Goal: Task Accomplishment & Management: Use online tool/utility

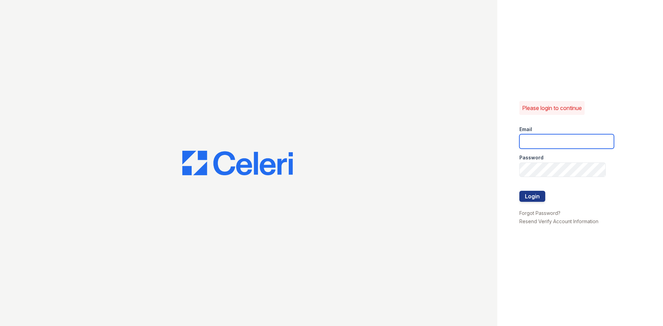
type input "arrivenorthshore@trinity-pm.com"
click at [529, 190] on div at bounding box center [566, 184] width 95 height 14
click at [528, 197] on button "Login" at bounding box center [532, 196] width 26 height 11
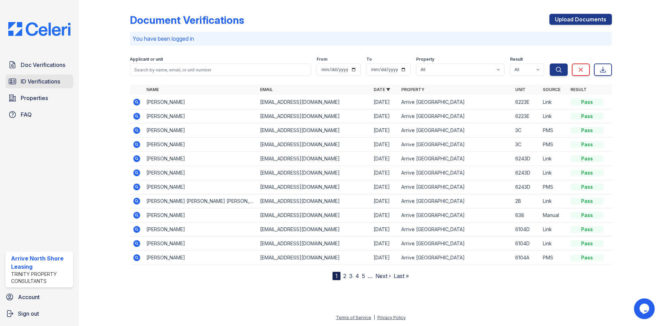
click at [55, 81] on span "ID Verifications" at bounding box center [40, 81] width 39 height 8
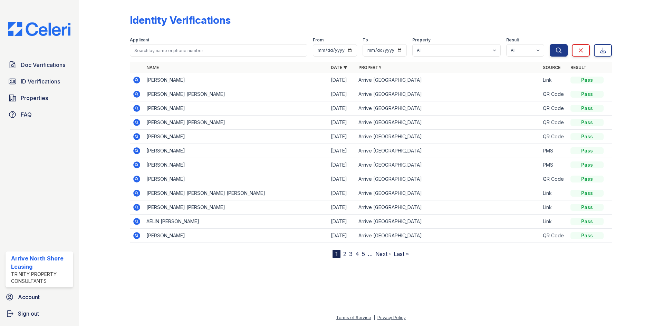
click at [134, 78] on icon at bounding box center [136, 80] width 7 height 7
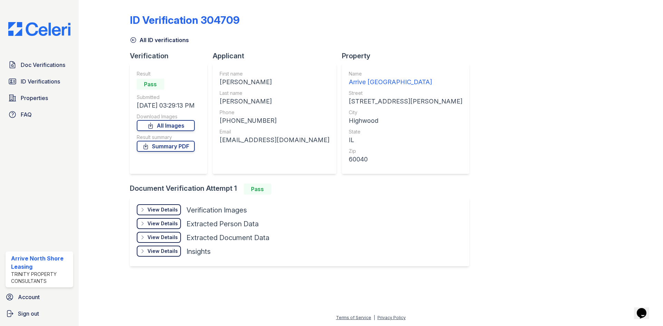
click at [150, 202] on div "View Details Details Hide Details Details Verification Images Face Open Documen…" at bounding box center [299, 231] width 339 height 69
click at [154, 208] on div "View Details" at bounding box center [162, 209] width 30 height 7
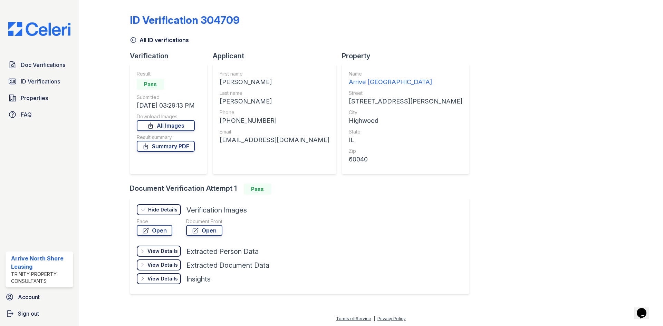
click at [154, 209] on div "Hide Details" at bounding box center [162, 209] width 29 height 7
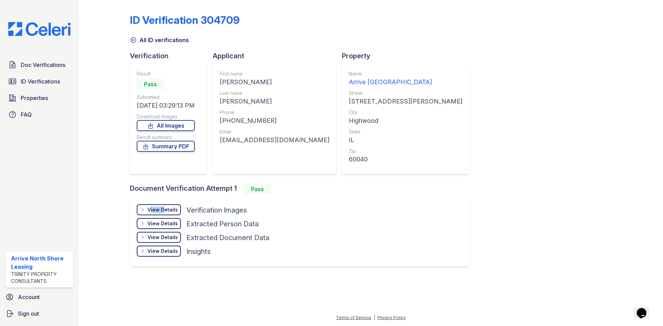
click at [154, 209] on div "View Details" at bounding box center [162, 209] width 30 height 7
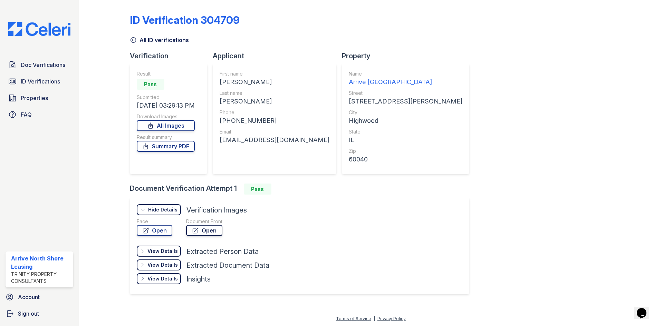
click at [196, 233] on icon at bounding box center [195, 230] width 7 height 7
click at [149, 229] on link "Open" at bounding box center [155, 230] width 36 height 11
click at [130, 42] on icon at bounding box center [133, 40] width 7 height 7
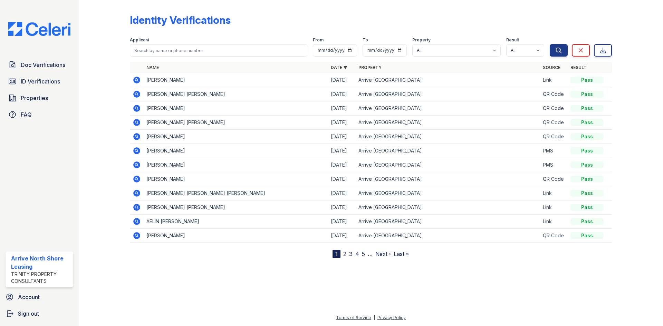
click at [152, 42] on div "Applicant" at bounding box center [218, 40] width 177 height 7
click at [154, 47] on input "search" at bounding box center [218, 50] width 177 height 12
type input "nafisa"
click at [549, 44] on button "Search" at bounding box center [558, 50] width 18 height 12
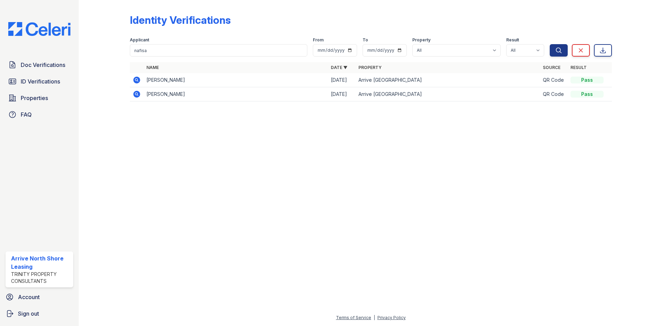
click at [131, 80] on td at bounding box center [137, 80] width 14 height 14
click at [136, 78] on icon at bounding box center [136, 80] width 7 height 7
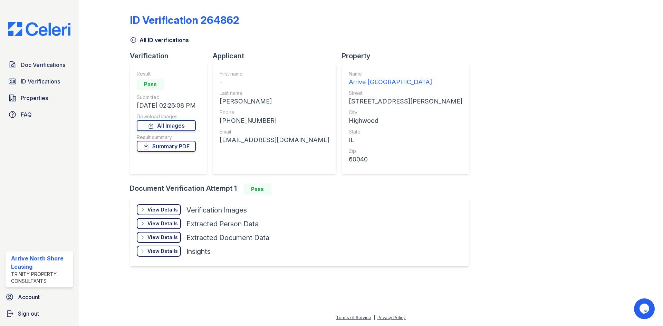
click at [153, 207] on div "View Details" at bounding box center [162, 209] width 30 height 7
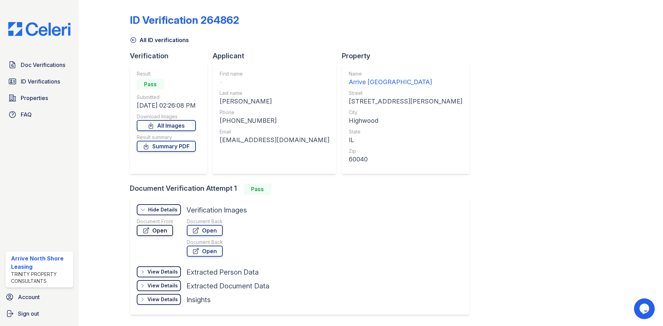
click at [158, 227] on link "Open" at bounding box center [155, 230] width 36 height 11
click at [40, 76] on link "ID Verifications" at bounding box center [40, 82] width 68 height 14
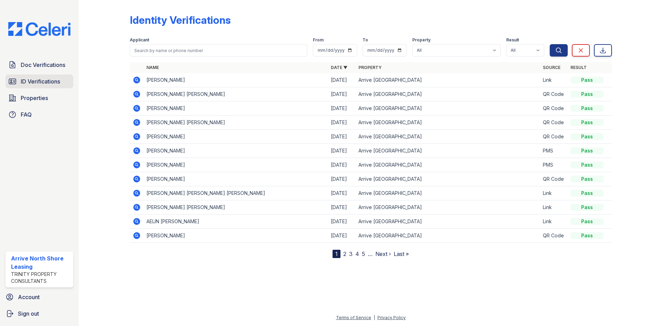
click at [45, 82] on span "ID Verifications" at bounding box center [40, 81] width 39 height 8
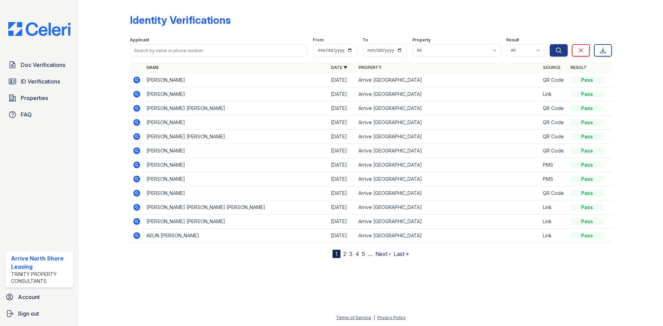
click at [136, 193] on icon at bounding box center [136, 193] width 2 height 2
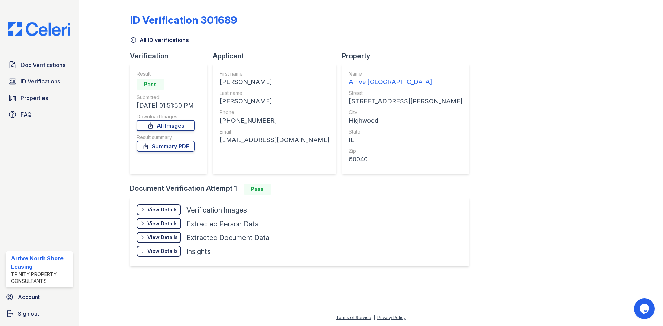
click at [150, 213] on div "View Details" at bounding box center [162, 209] width 30 height 7
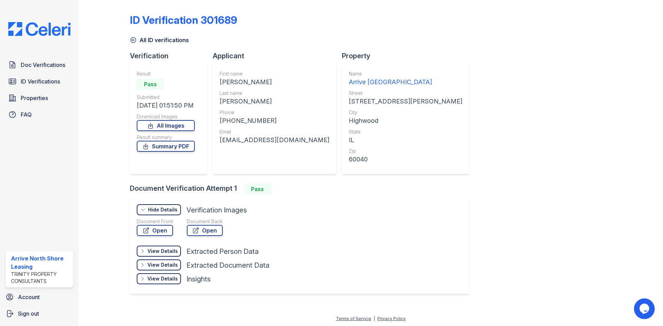
click at [161, 238] on div "Document Front Open" at bounding box center [155, 228] width 36 height 21
click at [161, 234] on link "Open" at bounding box center [155, 230] width 36 height 11
click at [131, 37] on icon at bounding box center [133, 40] width 7 height 7
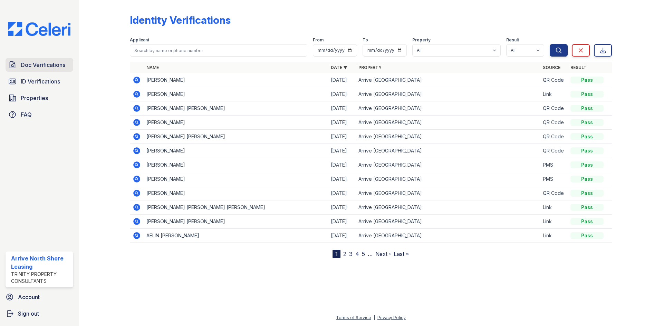
click at [58, 68] on span "Doc Verifications" at bounding box center [43, 65] width 45 height 8
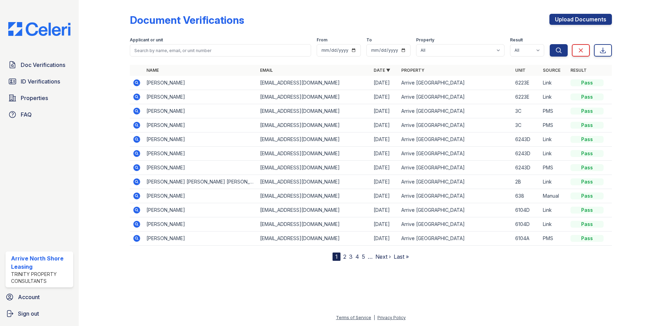
click at [344, 257] on link "2" at bounding box center [344, 256] width 3 height 7
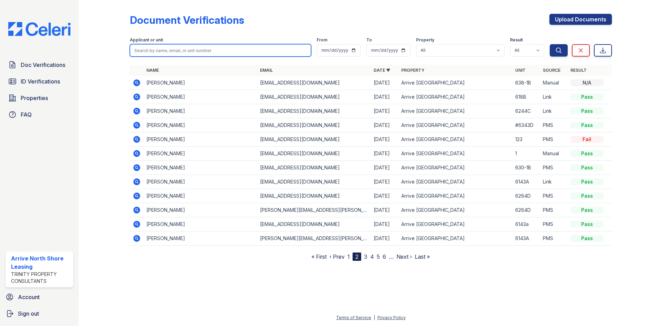
click at [149, 49] on input "search" at bounding box center [220, 50] width 181 height 12
type input "tj"
click at [549, 44] on button "Search" at bounding box center [558, 50] width 18 height 12
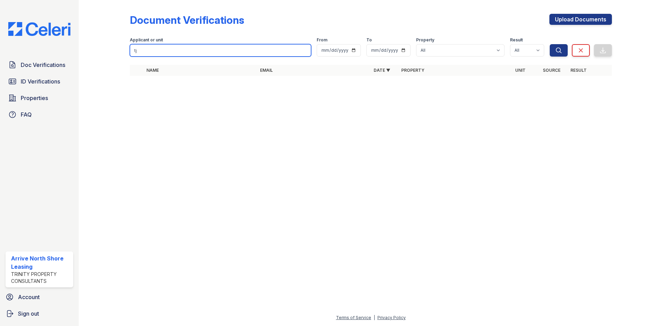
click at [231, 47] on input "tj" at bounding box center [220, 50] width 181 height 12
click at [230, 47] on input "tj" at bounding box center [220, 50] width 181 height 12
click at [156, 53] on input "tj" at bounding box center [220, 50] width 181 height 12
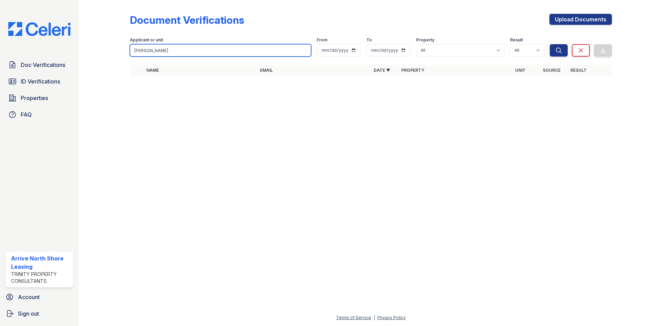
type input "jeremy"
click at [549, 44] on button "Search" at bounding box center [558, 50] width 18 height 12
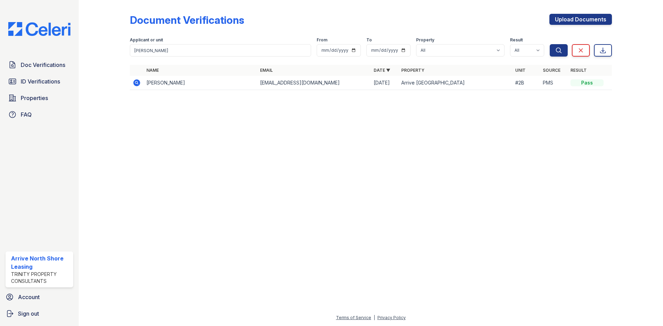
click at [138, 84] on icon at bounding box center [136, 82] width 7 height 7
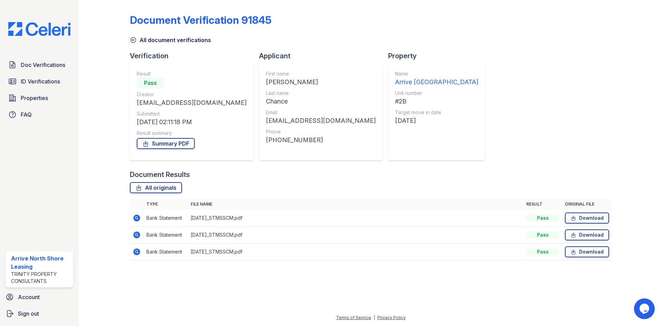
click at [138, 218] on icon at bounding box center [136, 218] width 7 height 7
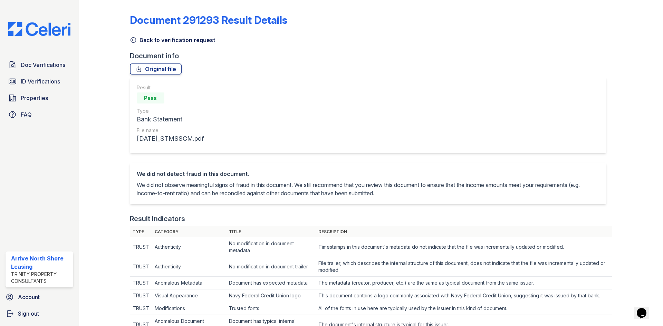
click at [136, 40] on icon at bounding box center [133, 40] width 7 height 7
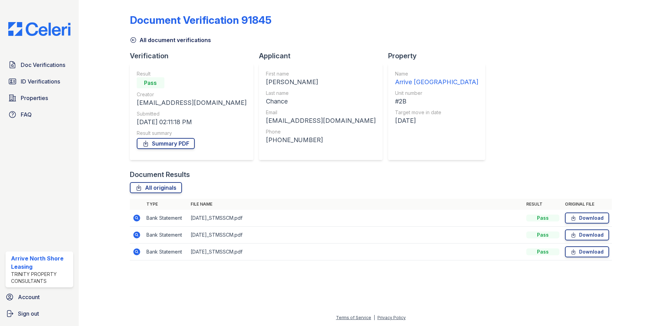
click at [139, 35] on div "All document verifications" at bounding box center [371, 38] width 482 height 12
click at [135, 41] on icon at bounding box center [133, 40] width 7 height 7
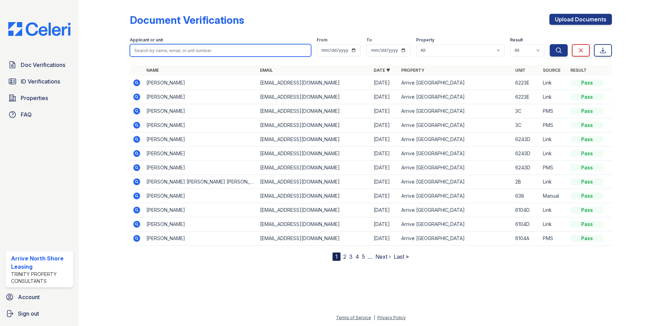
click at [150, 46] on input "search" at bounding box center [220, 50] width 181 height 12
type input "timothy"
click at [549, 44] on button "Search" at bounding box center [558, 50] width 18 height 12
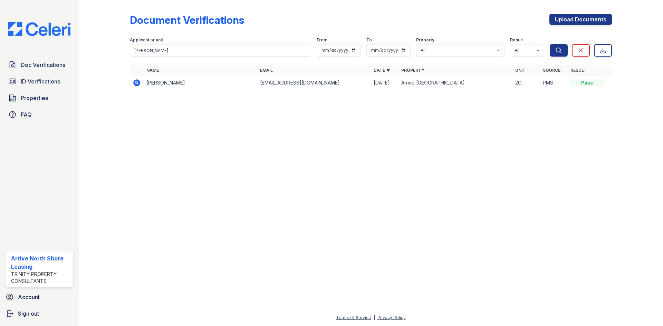
drag, startPoint x: 132, startPoint y: 87, endPoint x: 135, endPoint y: 85, distance: 3.7
click at [133, 87] on td at bounding box center [137, 83] width 14 height 14
click at [135, 84] on icon at bounding box center [136, 82] width 7 height 7
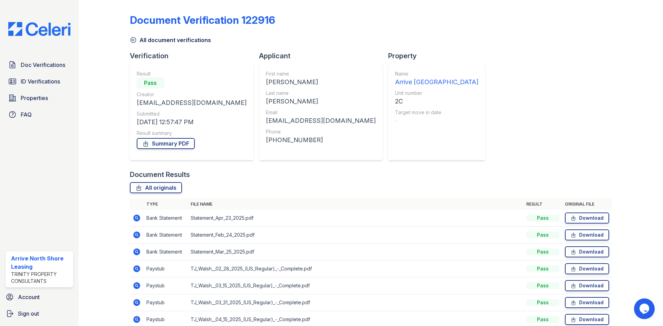
scroll to position [32, 0]
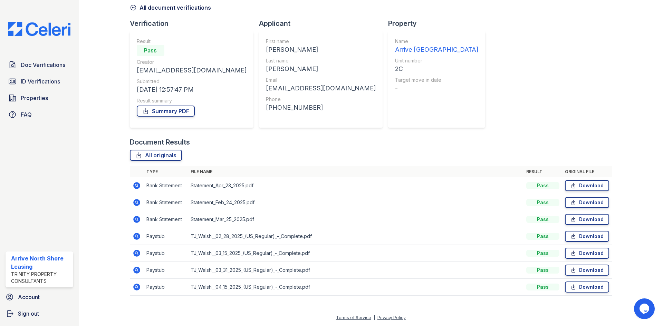
click at [134, 238] on icon at bounding box center [136, 236] width 7 height 7
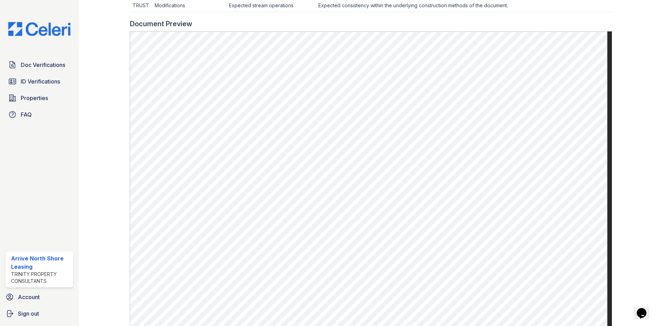
scroll to position [308, 0]
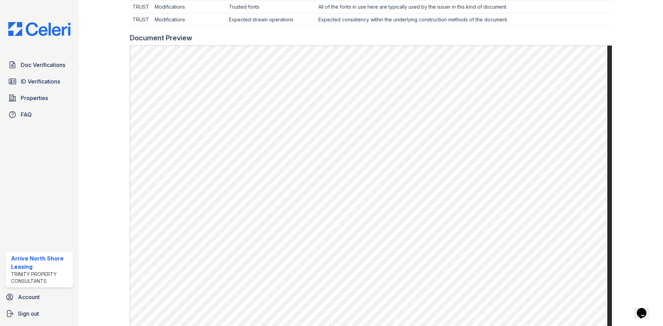
click at [128, 160] on div at bounding box center [110, 32] width 40 height 677
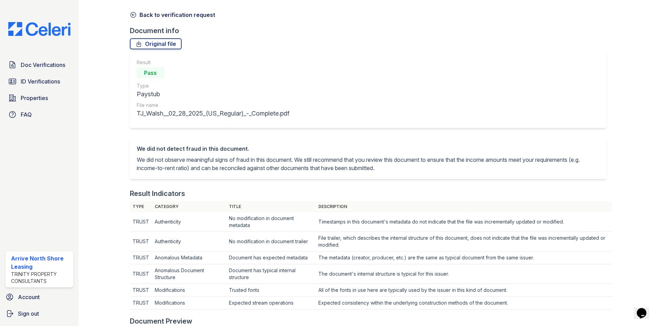
scroll to position [0, 0]
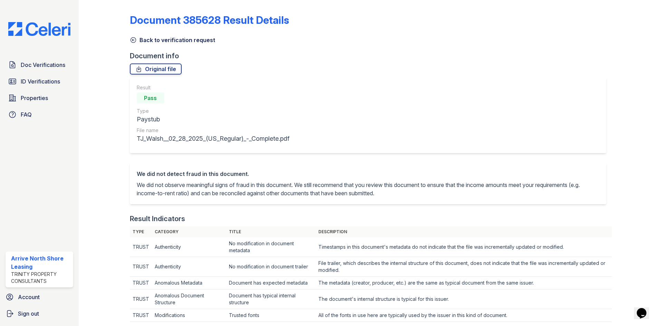
click at [131, 37] on icon at bounding box center [133, 40] width 7 height 7
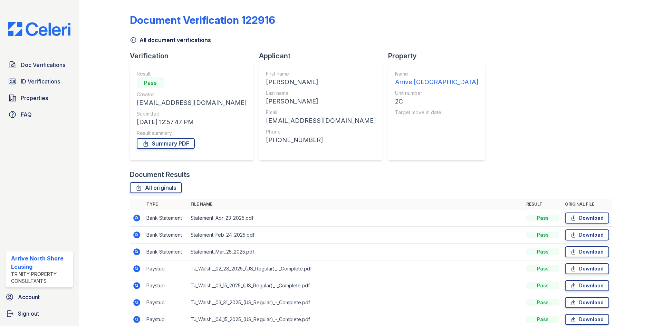
click at [133, 38] on icon at bounding box center [132, 40] width 5 height 5
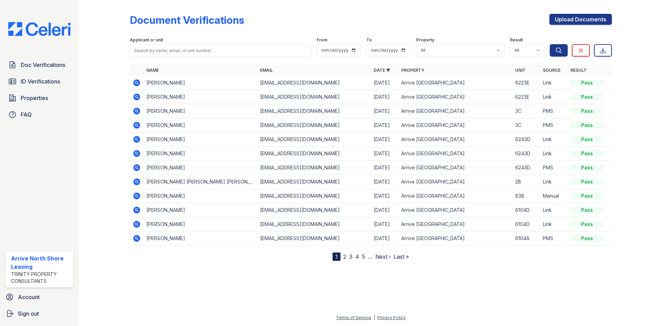
click at [343, 256] on link "2" at bounding box center [344, 256] width 3 height 7
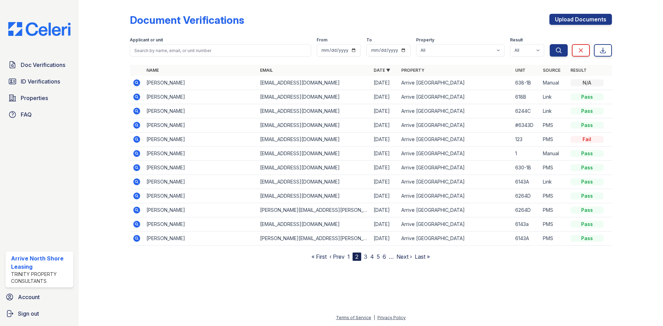
click at [365, 257] on link "3" at bounding box center [365, 256] width 3 height 7
click at [370, 256] on link "4" at bounding box center [369, 256] width 4 height 7
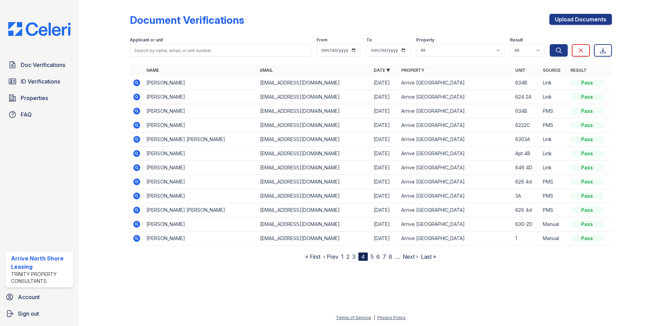
click at [372, 258] on link "5" at bounding box center [371, 256] width 3 height 7
click at [375, 258] on link "6" at bounding box center [374, 256] width 3 height 7
click at [379, 257] on nav "« First ‹ Prev 1 2 3 4 5 6 7 8 9 10 … Next › Last »" at bounding box center [371, 257] width 146 height 8
click at [379, 257] on link "7" at bounding box center [376, 256] width 3 height 7
click at [140, 199] on icon at bounding box center [137, 196] width 8 height 8
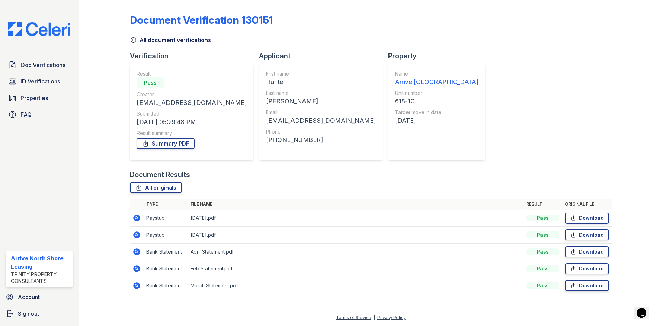
click at [137, 234] on icon at bounding box center [136, 235] width 2 height 2
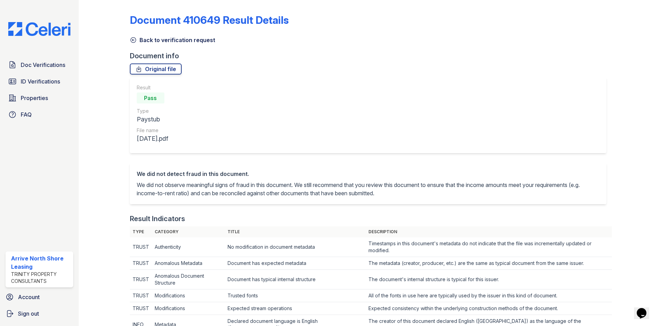
click at [131, 43] on link "Back to verification request" at bounding box center [172, 40] width 85 height 8
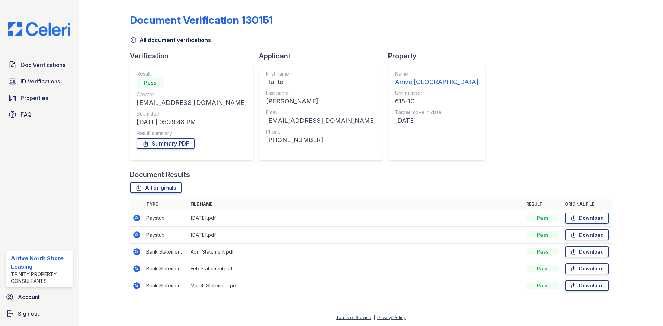
click at [134, 237] on icon at bounding box center [137, 235] width 8 height 8
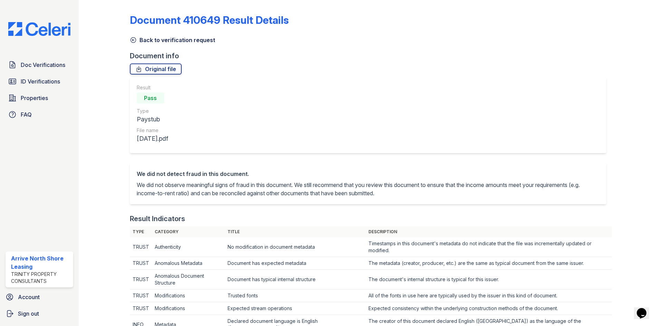
click at [133, 39] on icon at bounding box center [133, 40] width 7 height 7
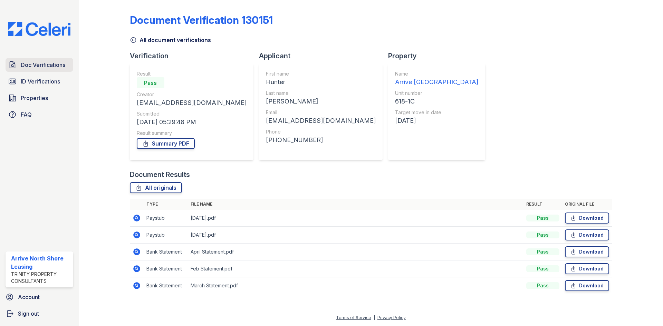
click at [37, 66] on span "Doc Verifications" at bounding box center [43, 65] width 45 height 8
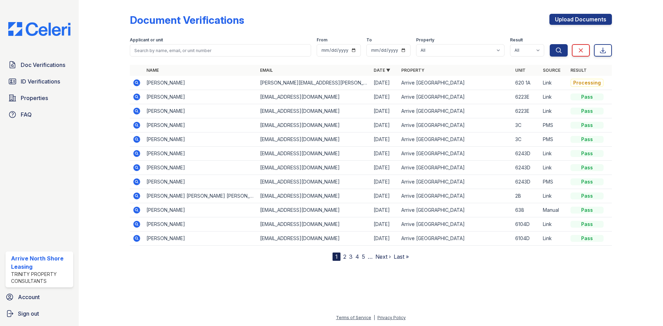
click at [135, 86] on icon at bounding box center [136, 82] width 7 height 7
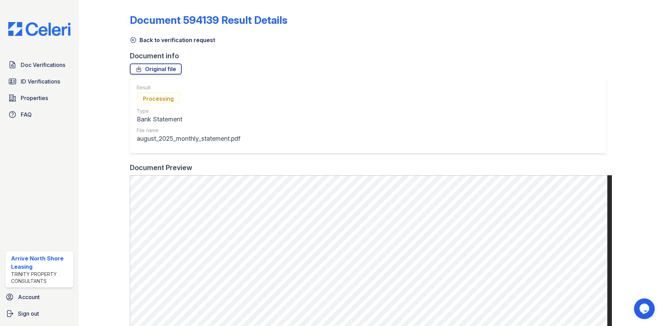
click at [133, 38] on icon at bounding box center [133, 40] width 7 height 7
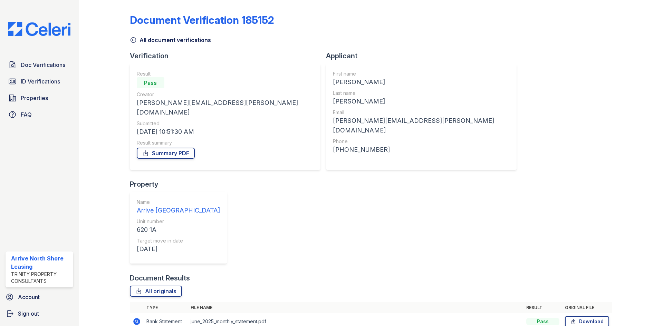
click at [138, 317] on icon at bounding box center [137, 321] width 8 height 8
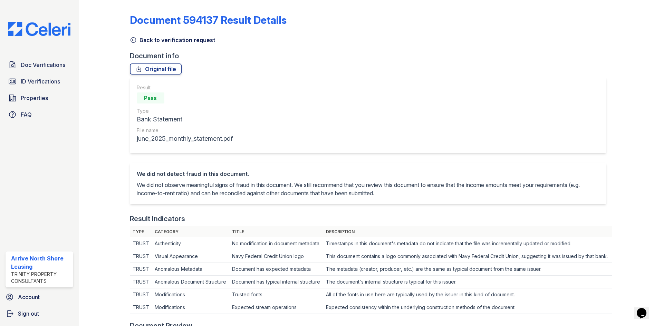
click at [136, 40] on icon at bounding box center [133, 40] width 7 height 7
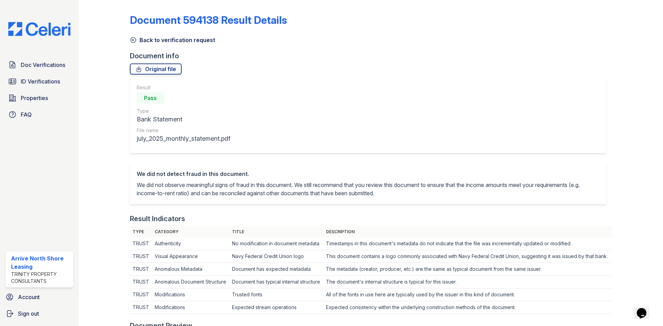
drag, startPoint x: 135, startPoint y: 42, endPoint x: 142, endPoint y: 37, distance: 9.2
click at [135, 42] on icon at bounding box center [133, 40] width 7 height 7
